Goal: Information Seeking & Learning: Find specific fact

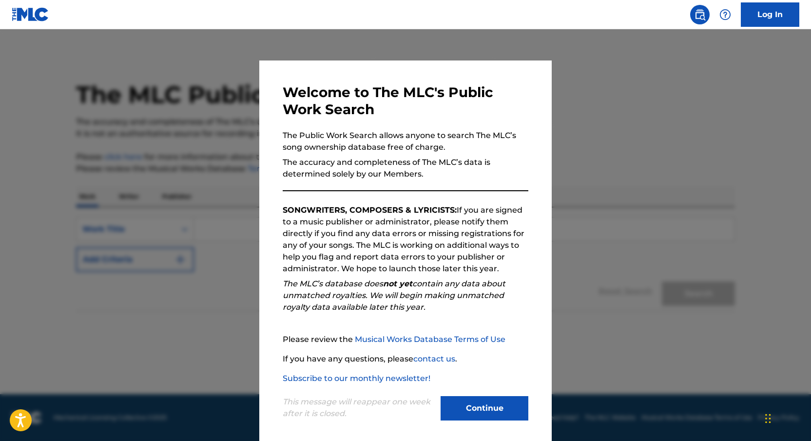
click at [486, 414] on button "Continue" at bounding box center [485, 408] width 88 height 24
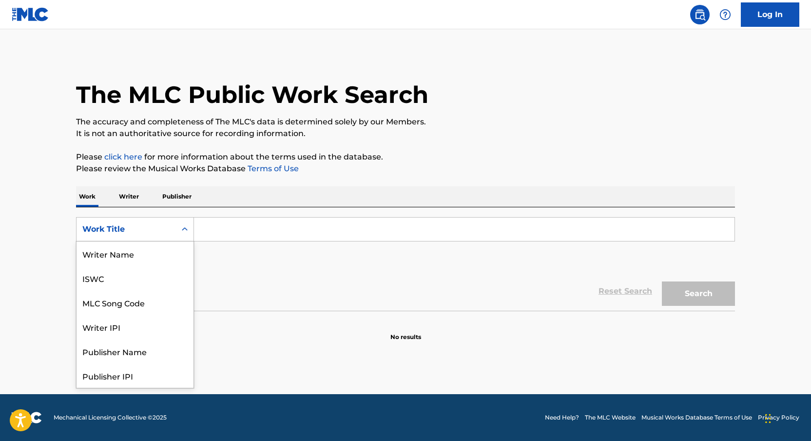
click at [160, 229] on div "Work Title" at bounding box center [126, 229] width 88 height 12
click at [131, 194] on p "Writer" at bounding box center [129, 196] width 26 height 20
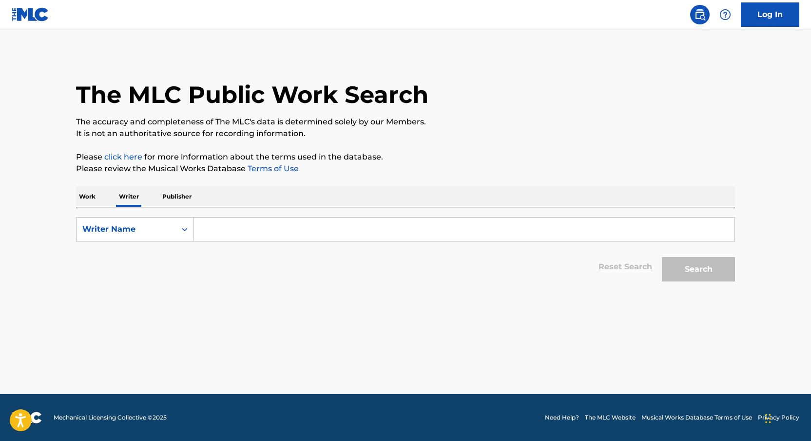
click at [246, 236] on input "Search Form" at bounding box center [464, 228] width 540 height 23
type input "<"
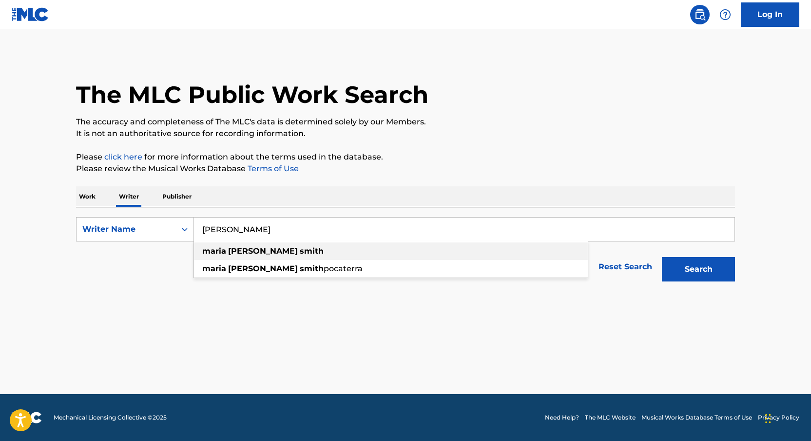
click at [251, 248] on strong "[PERSON_NAME]" at bounding box center [263, 250] width 70 height 9
type input "[PERSON_NAME]"
click at [693, 277] on button "Search" at bounding box center [698, 269] width 73 height 24
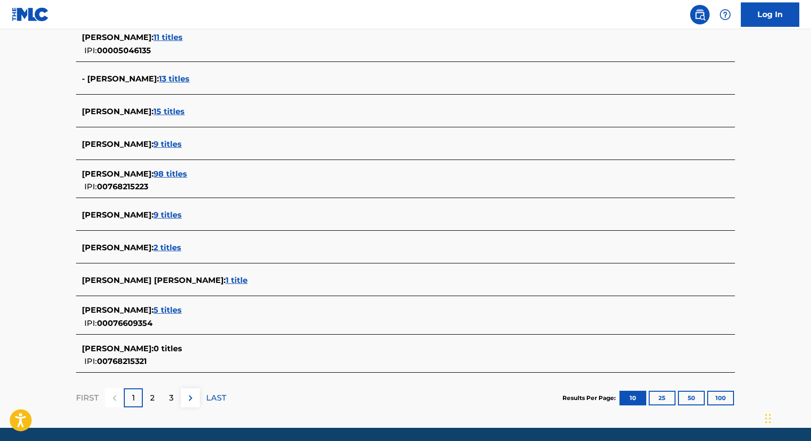
scroll to position [279, 0]
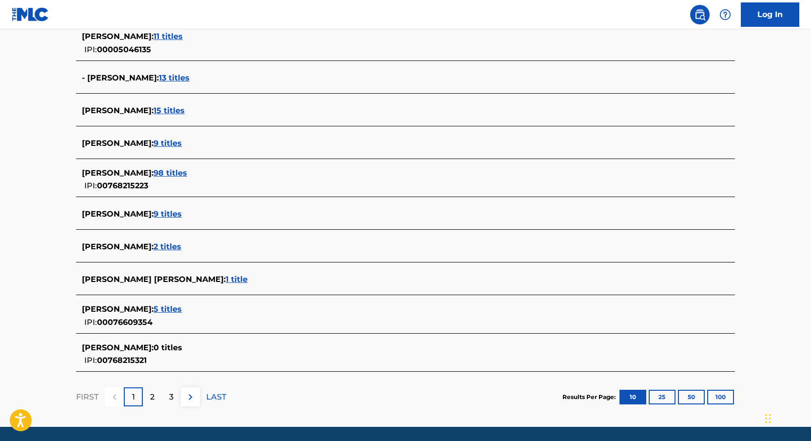
click at [187, 171] on span "98 titles" at bounding box center [171, 172] width 34 height 9
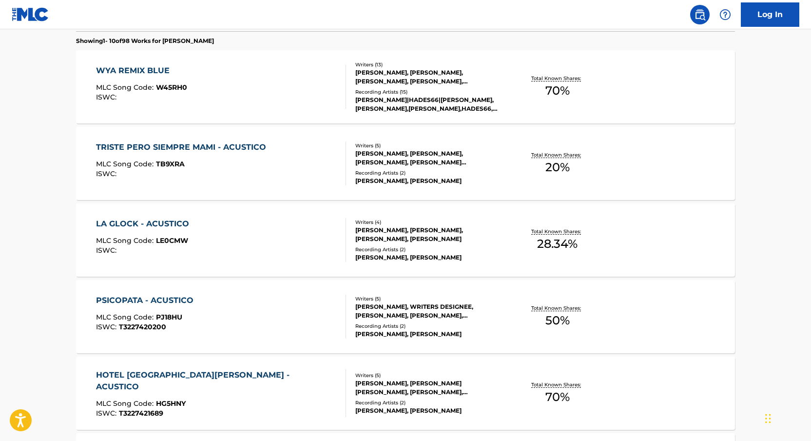
click at [555, 162] on span "20 %" at bounding box center [557, 167] width 24 height 18
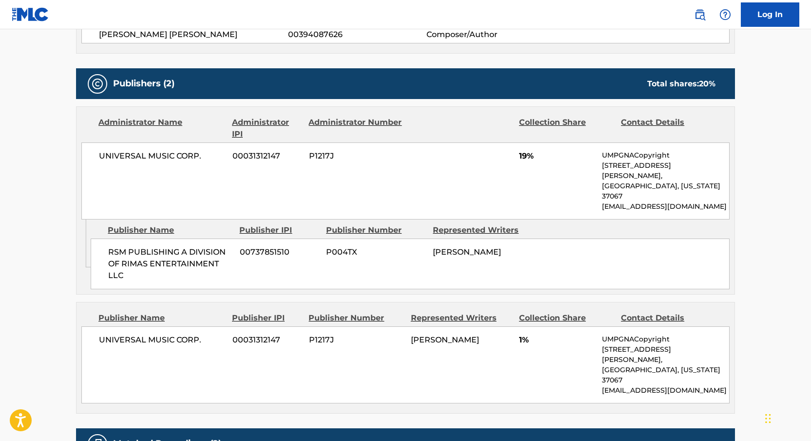
scroll to position [446, 0]
